Goal: Find specific page/section: Find specific page/section

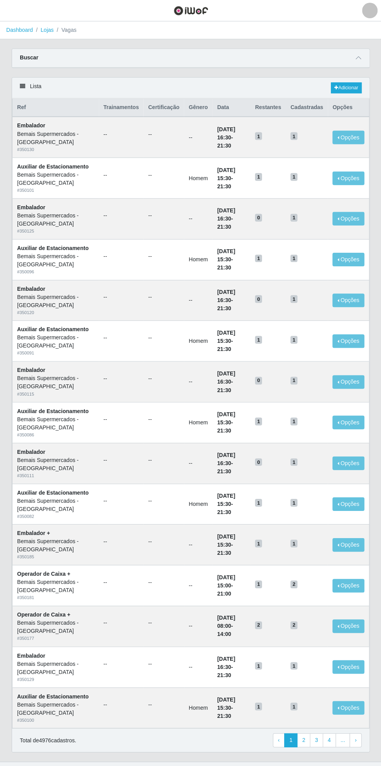
click at [358, 57] on icon at bounding box center [357, 57] width 5 height 5
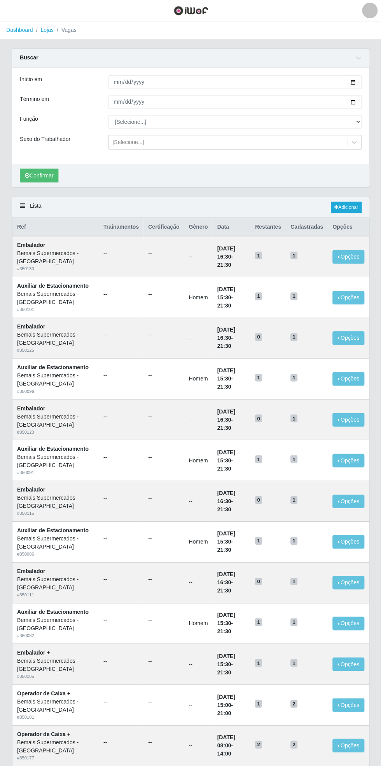
click at [22, 30] on link "Dashboard" at bounding box center [19, 30] width 27 height 6
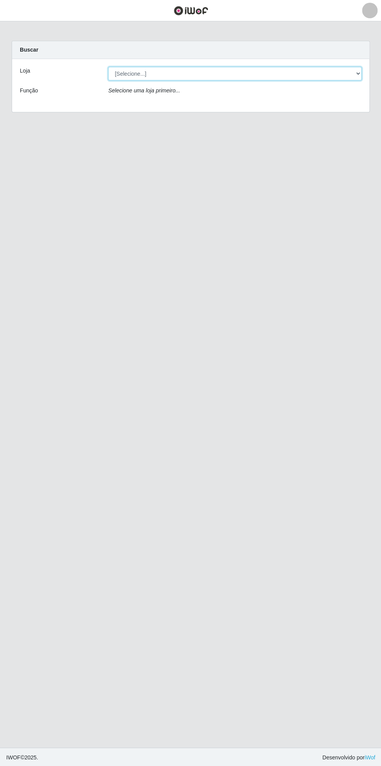
click at [356, 77] on select "[Selecione...] Bemais Supermercados - [GEOGRAPHIC_DATA]" at bounding box center [234, 74] width 253 height 14
select select "250"
click at [108, 67] on select "[Selecione...] Bemais Supermercados - [GEOGRAPHIC_DATA]" at bounding box center [234, 74] width 253 height 14
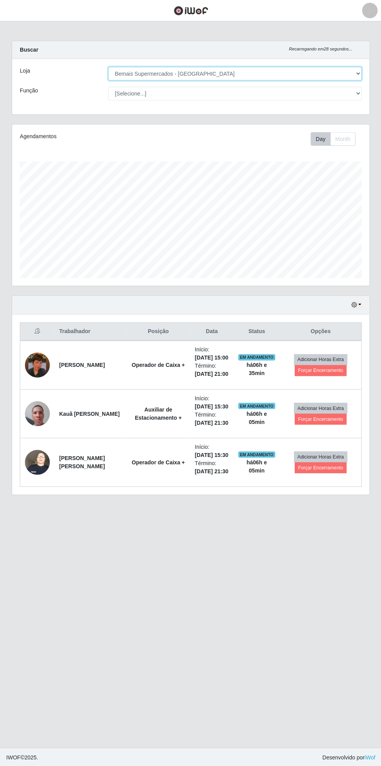
scroll to position [161, 357]
